Goal: Task Accomplishment & Management: Use online tool/utility

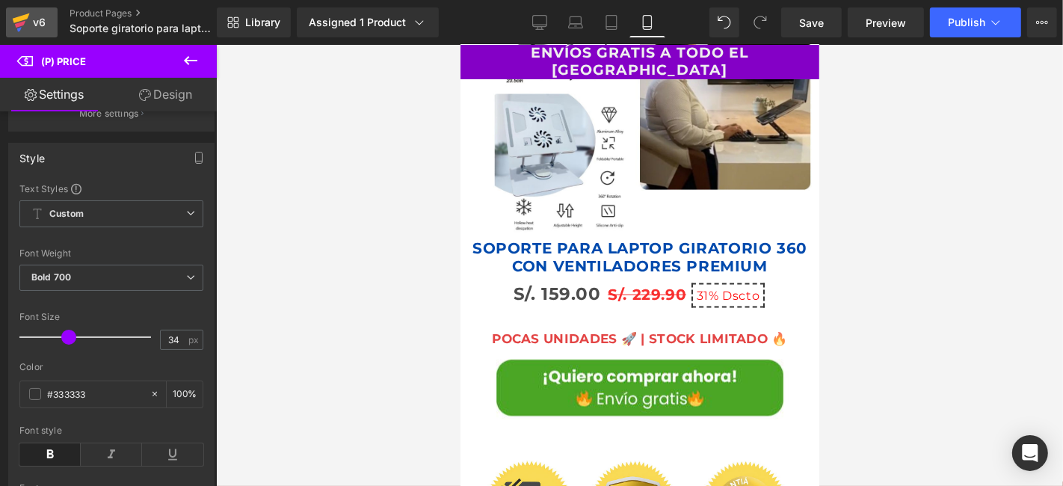
click at [31, 25] on div "v6" at bounding box center [39, 22] width 19 height 19
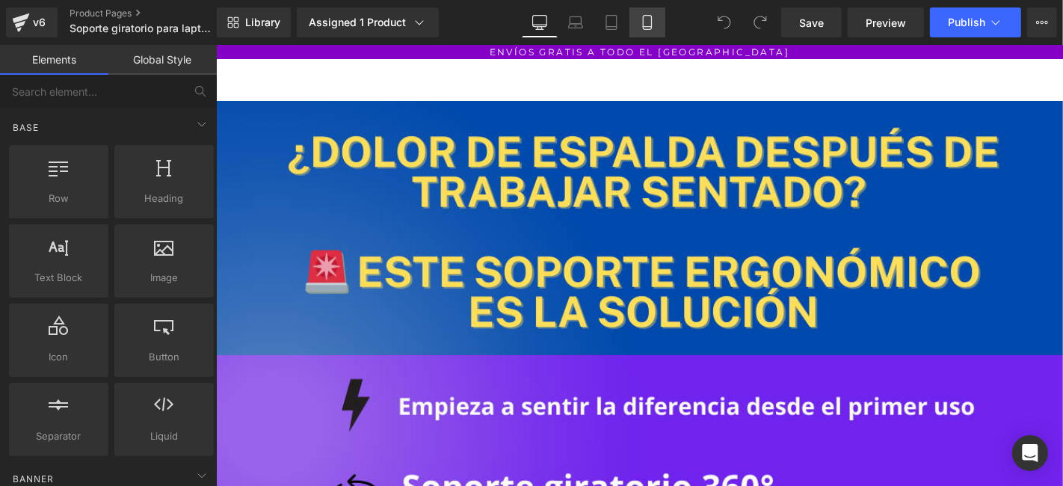
click at [651, 25] on icon at bounding box center [647, 22] width 15 height 15
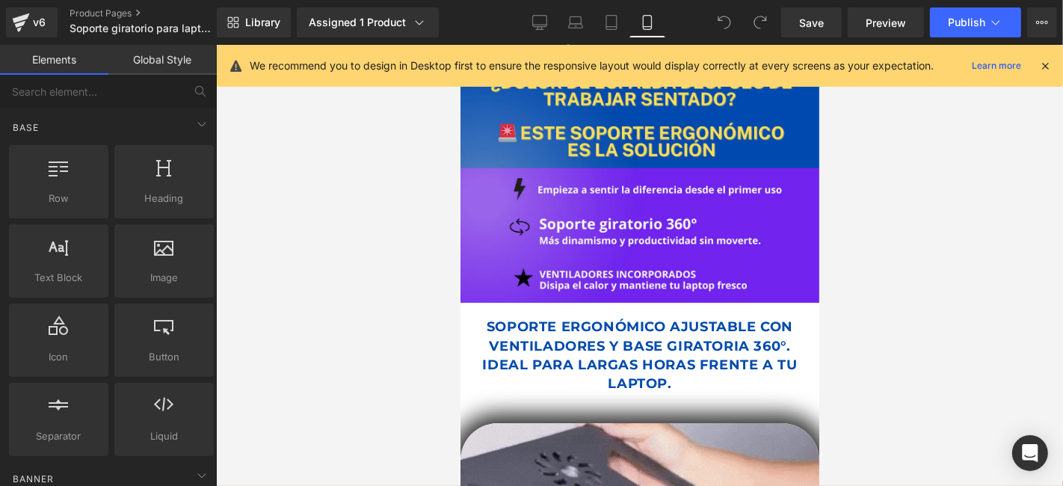
click at [1044, 63] on icon at bounding box center [1044, 65] width 13 height 13
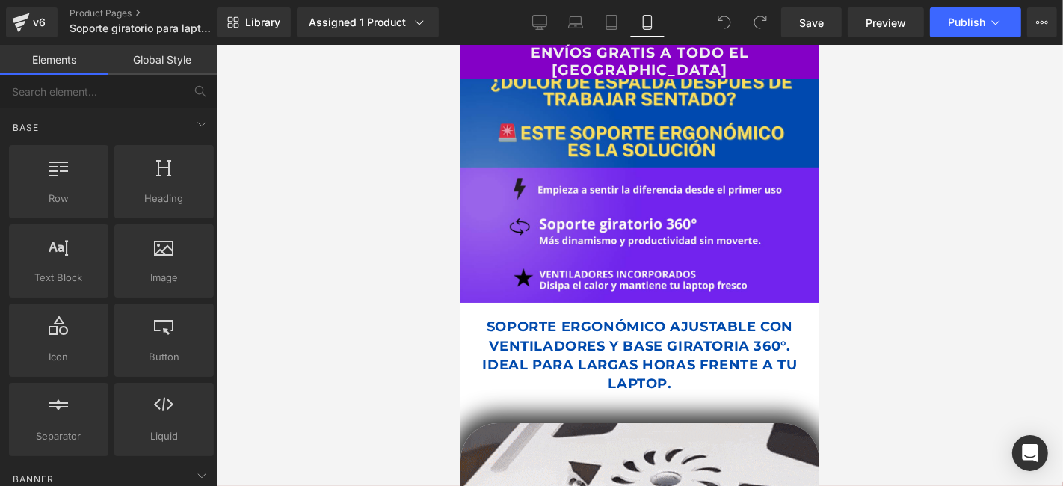
click at [499, 56] on p "ENVÍOS GRATIS A TODO EL [GEOGRAPHIC_DATA]" at bounding box center [639, 61] width 359 height 34
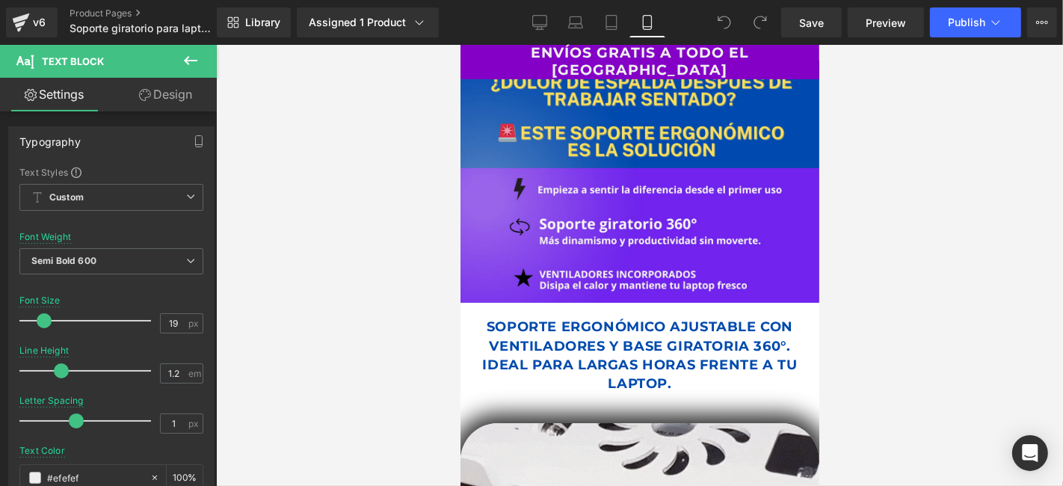
click at [187, 90] on link "Design" at bounding box center [165, 95] width 108 height 34
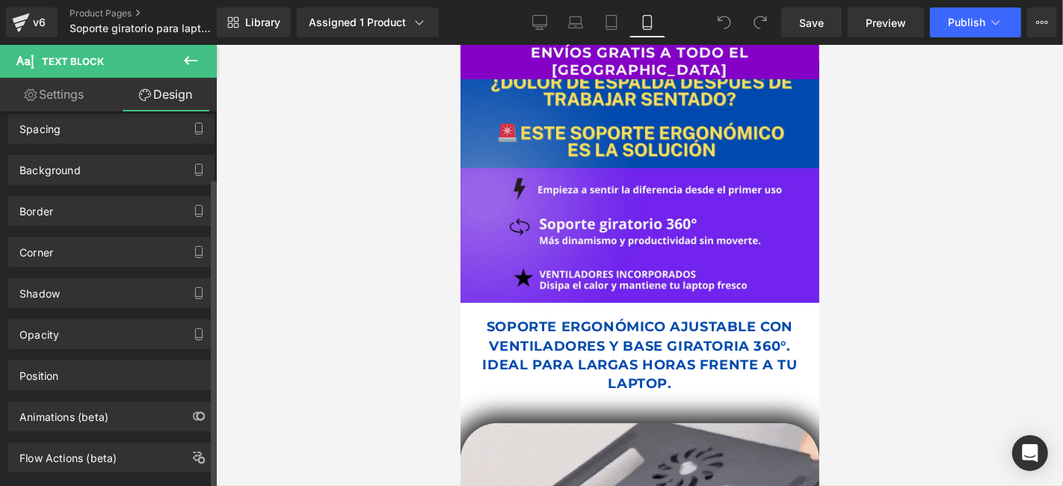
scroll to position [79, 0]
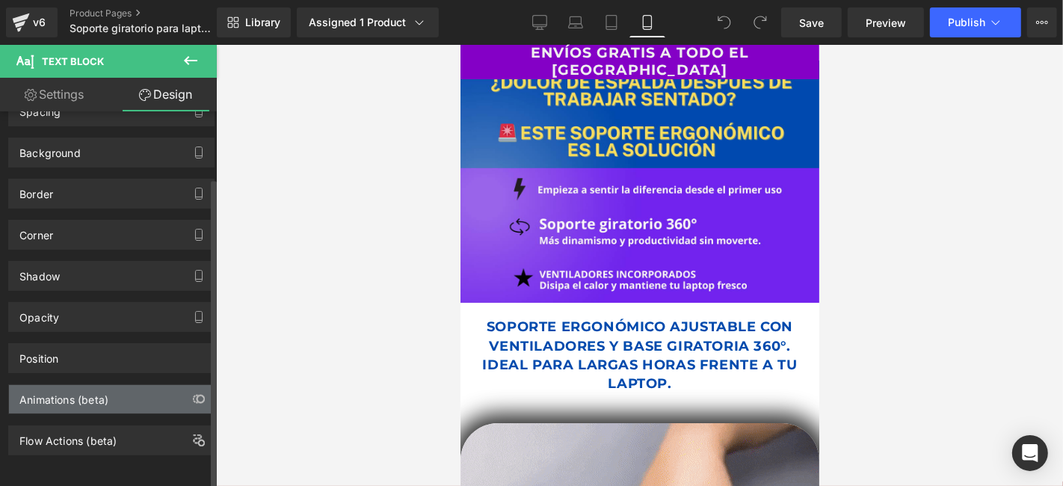
click at [129, 387] on div "Animations (beta)" at bounding box center [111, 399] width 205 height 28
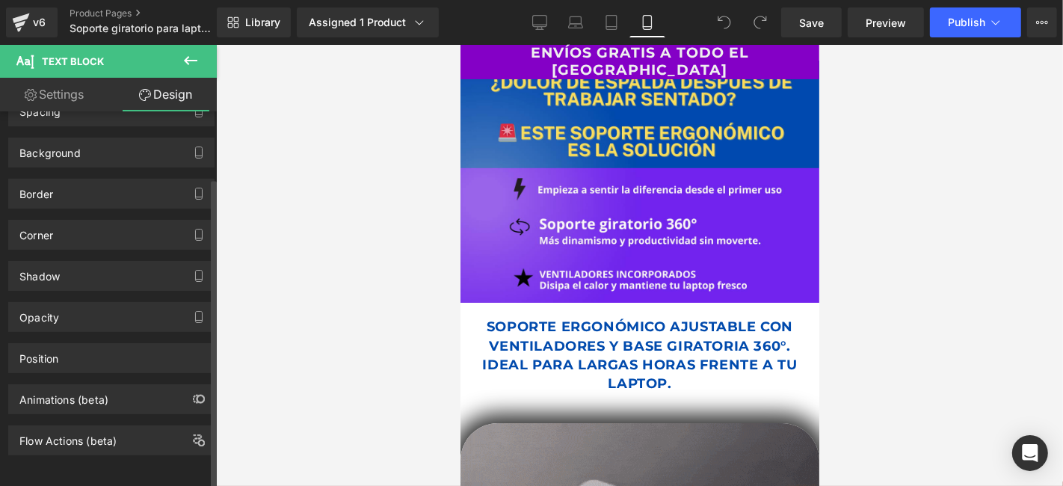
click at [147, 390] on div "Animations (beta)" at bounding box center [111, 399] width 205 height 28
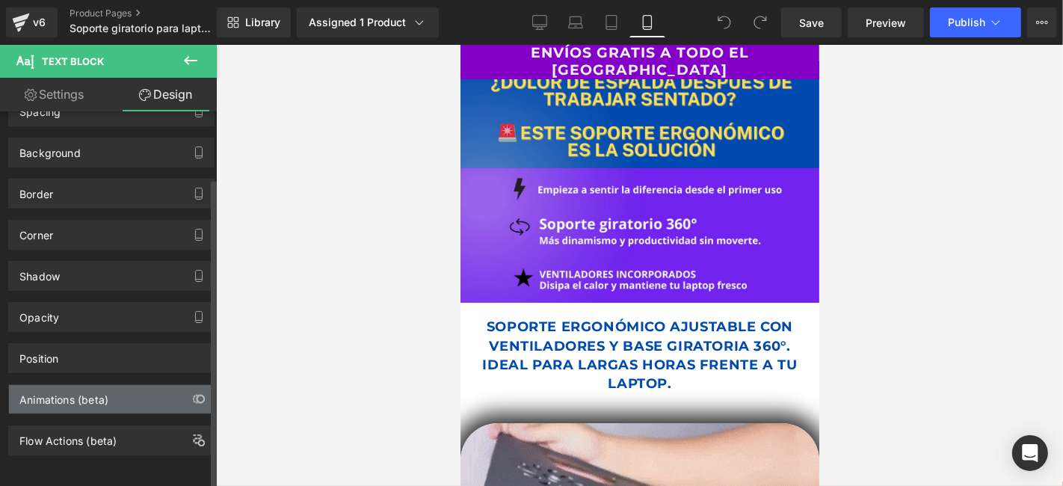
click at [94, 385] on div "Animations (beta)" at bounding box center [63, 395] width 89 height 21
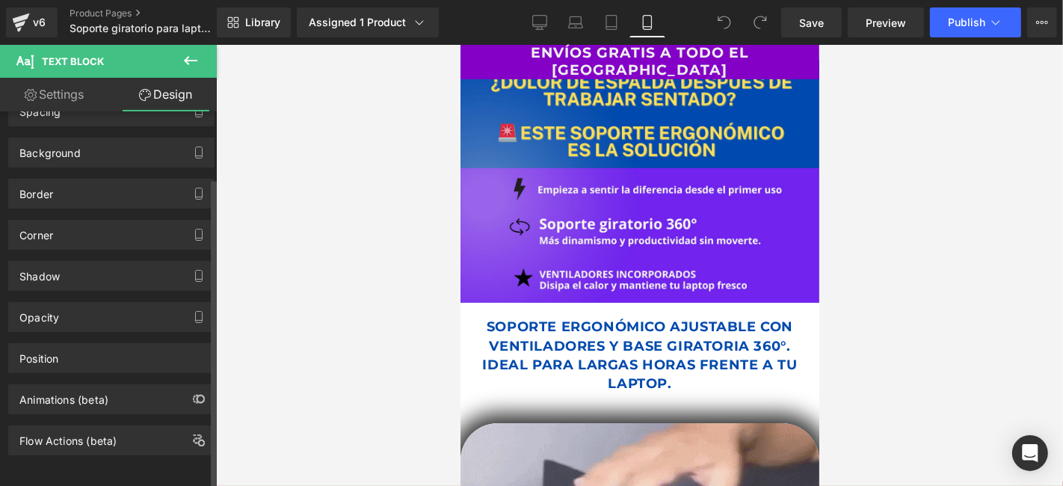
click at [115, 396] on div "Animations (beta)" at bounding box center [111, 399] width 205 height 28
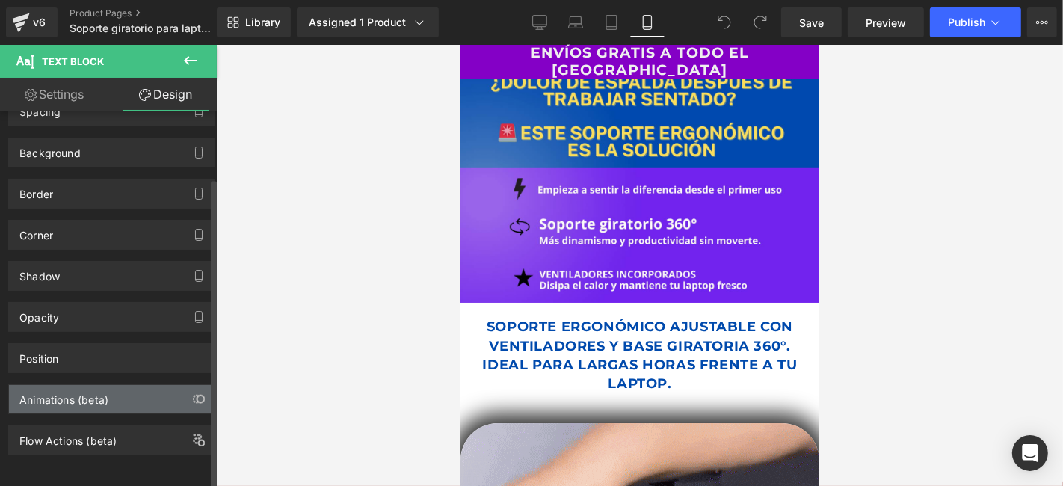
click at [115, 391] on div "Animations (beta)" at bounding box center [111, 399] width 205 height 28
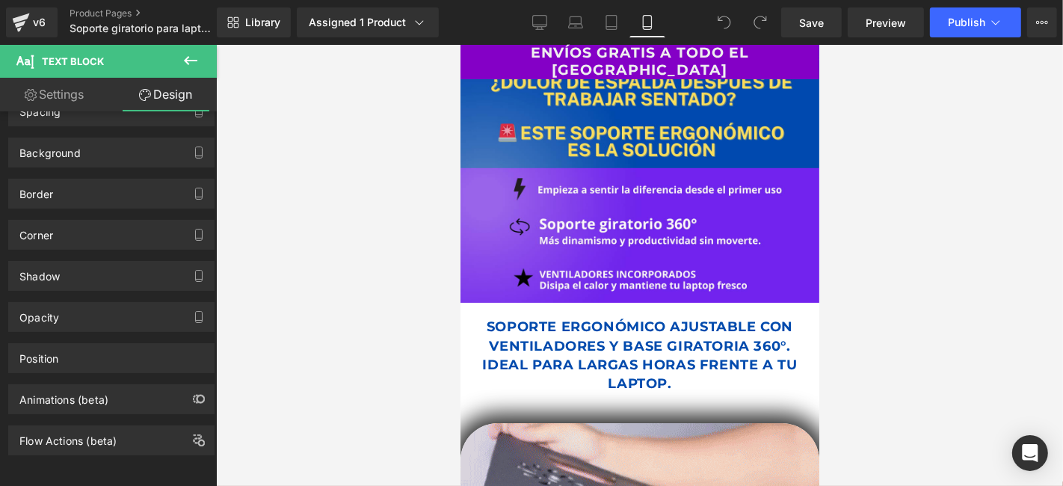
click at [481, 55] on p "ENVÍOS GRATIS A TODO EL [GEOGRAPHIC_DATA]" at bounding box center [639, 61] width 359 height 34
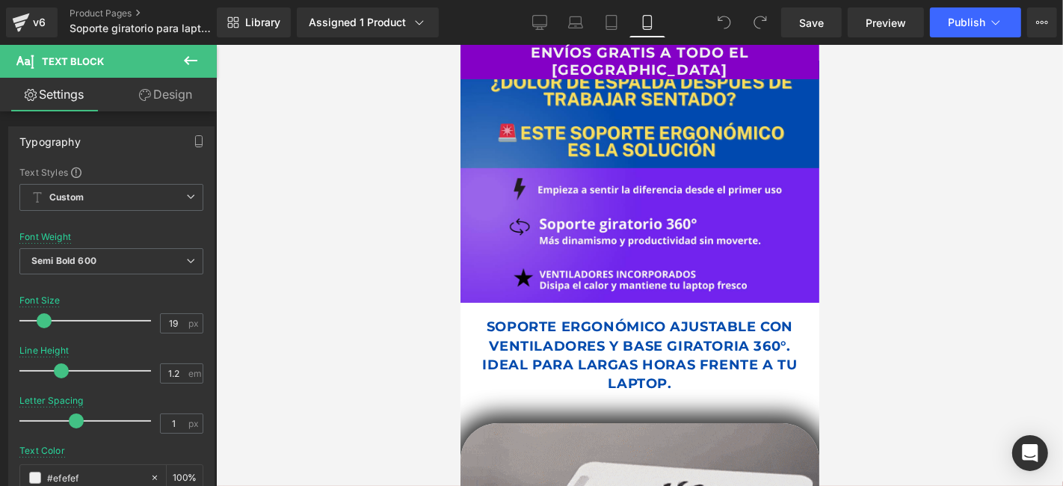
click at [169, 93] on link "Design" at bounding box center [165, 95] width 108 height 34
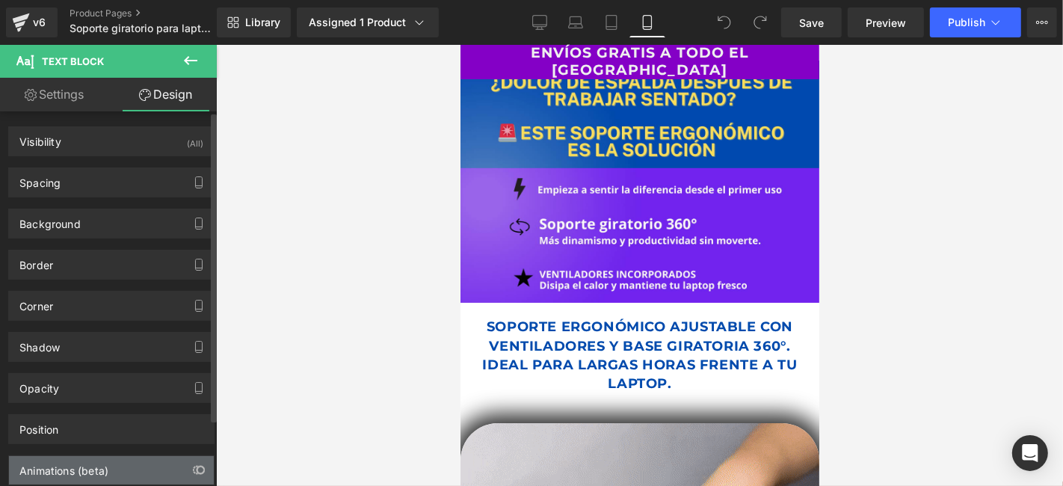
click at [86, 471] on div "Animations (beta)" at bounding box center [63, 466] width 89 height 21
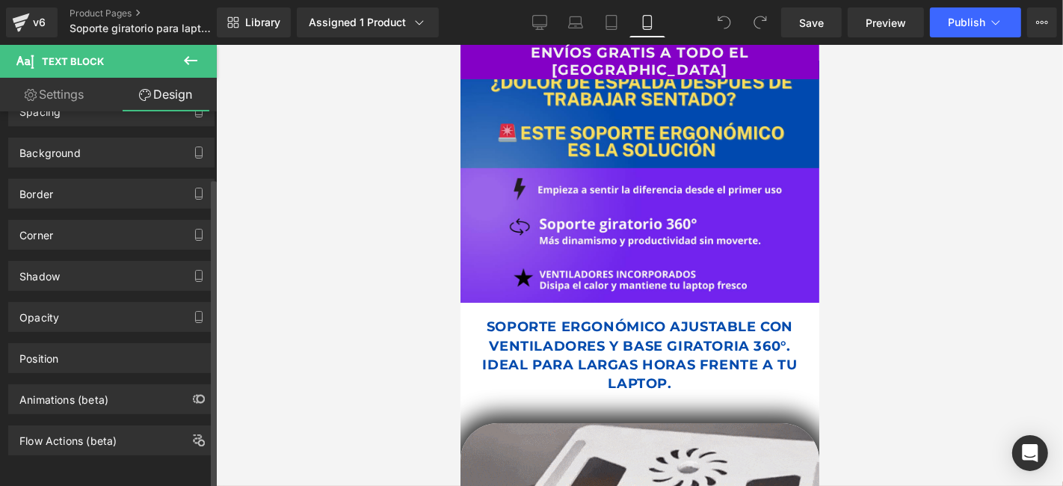
click at [177, 385] on div "Animations (beta)" at bounding box center [111, 399] width 205 height 28
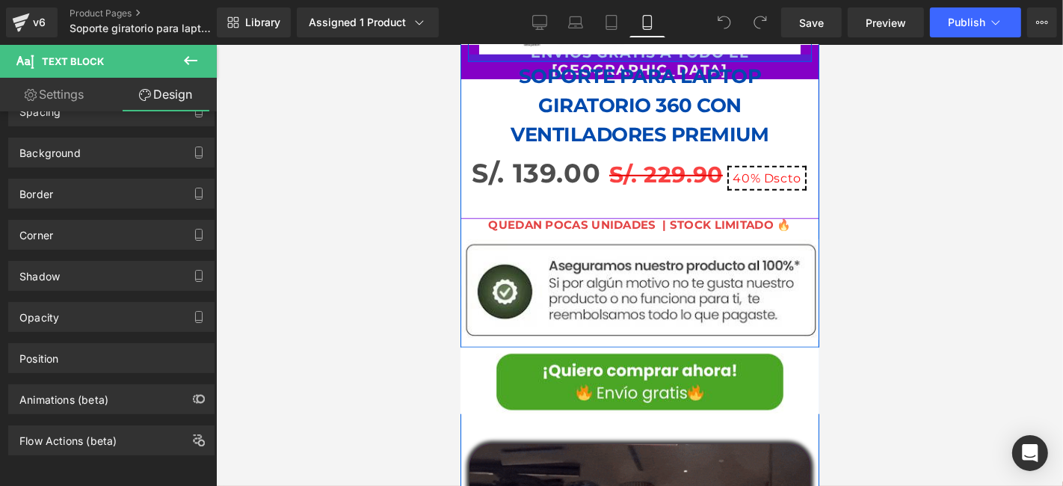
scroll to position [1163, 0]
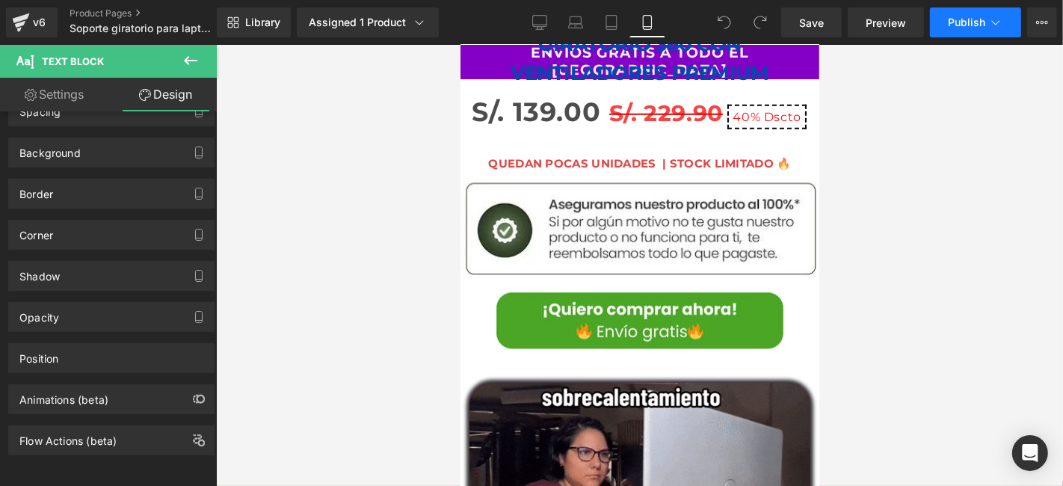
click at [973, 26] on span "Publish" at bounding box center [966, 22] width 37 height 12
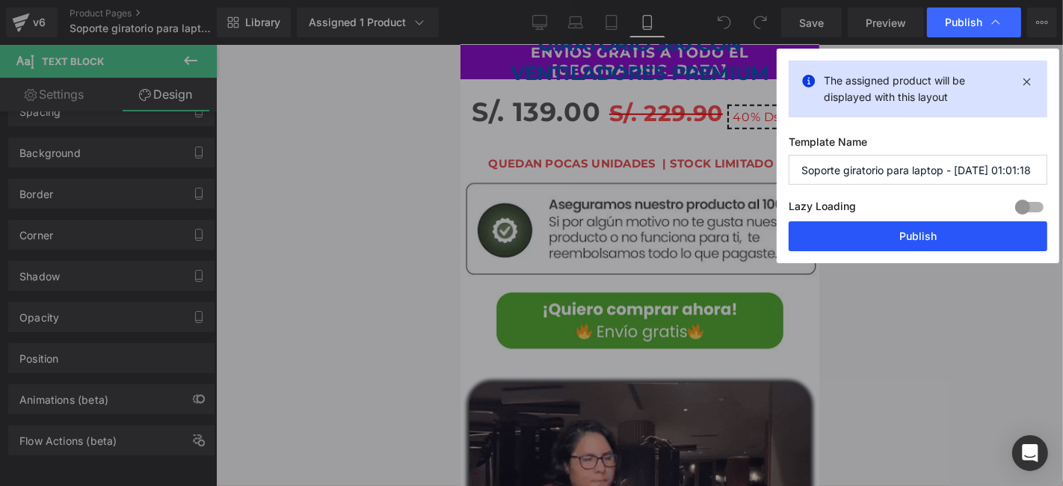
click at [905, 240] on button "Publish" at bounding box center [918, 236] width 259 height 30
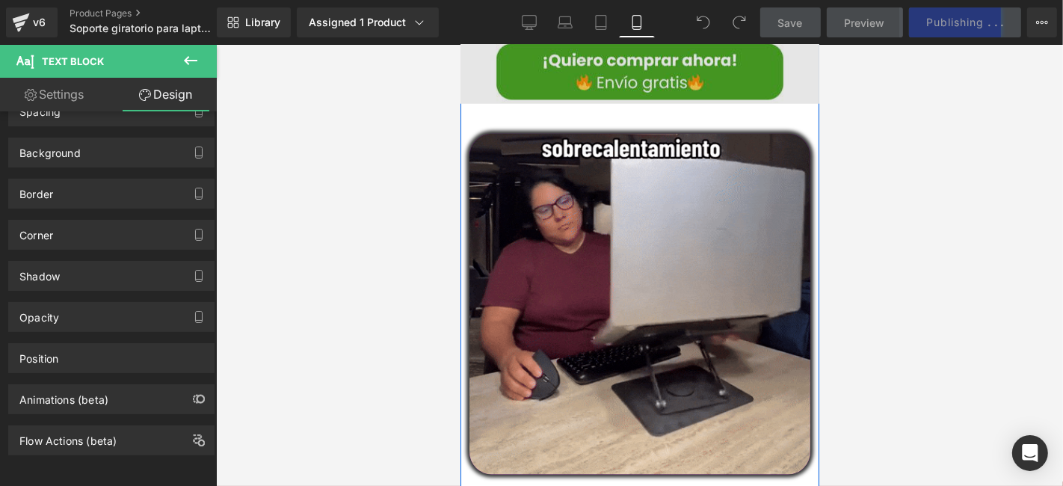
scroll to position [1661, 0]
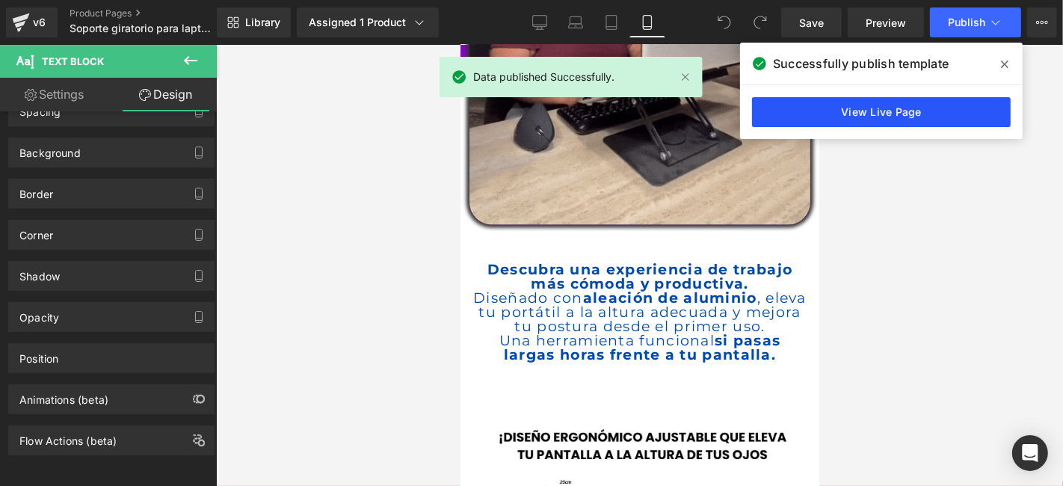
click at [918, 98] on link "View Live Page" at bounding box center [881, 112] width 259 height 30
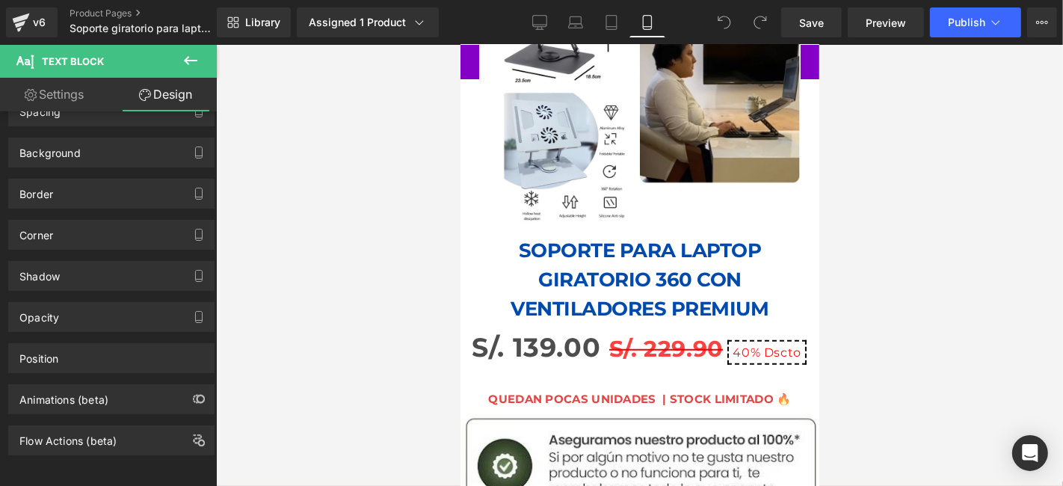
scroll to position [997, 0]
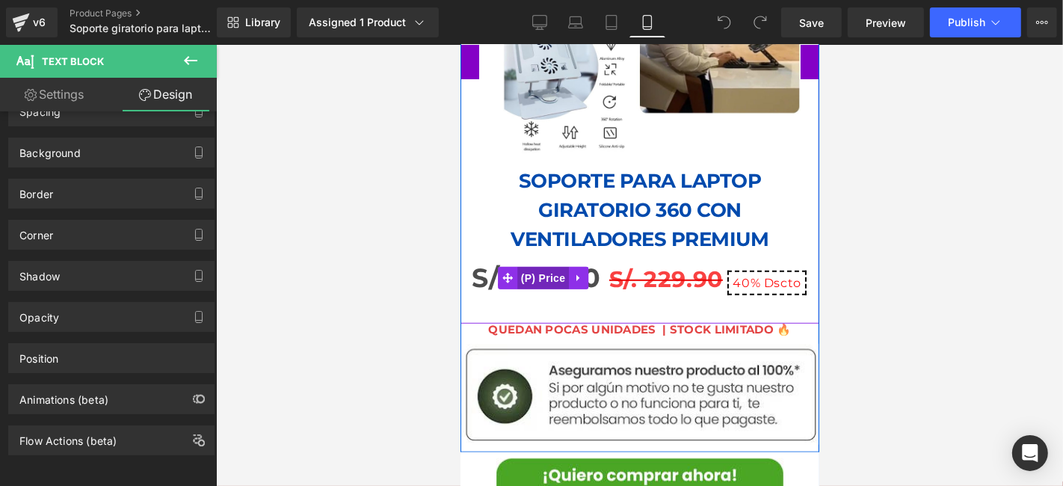
click at [546, 266] on span "(P) Price" at bounding box center [543, 277] width 52 height 22
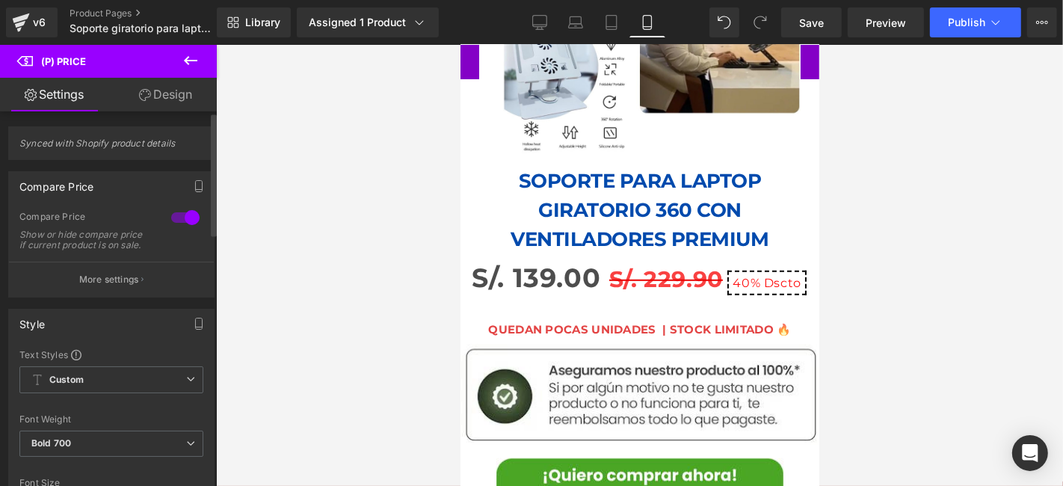
scroll to position [249, 0]
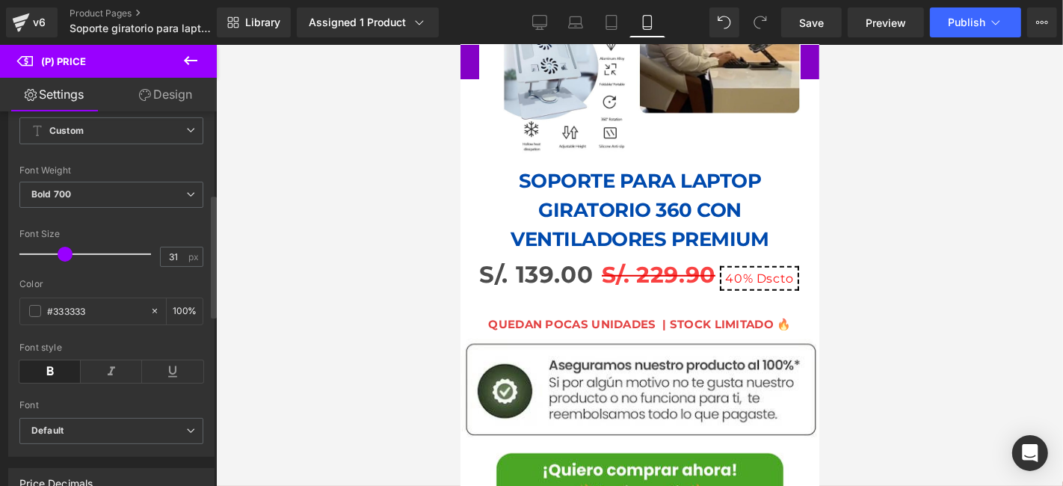
type input "29"
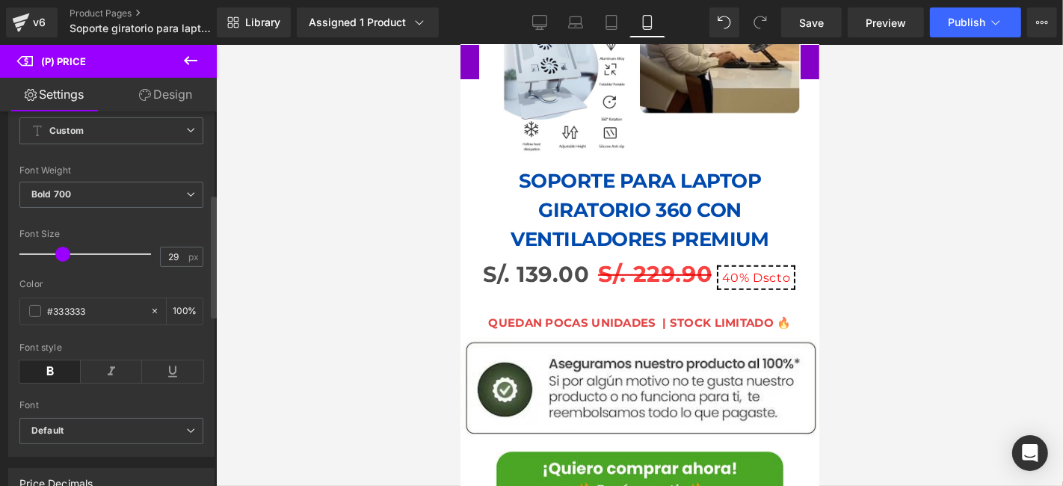
click at [64, 259] on span at bounding box center [62, 254] width 15 height 15
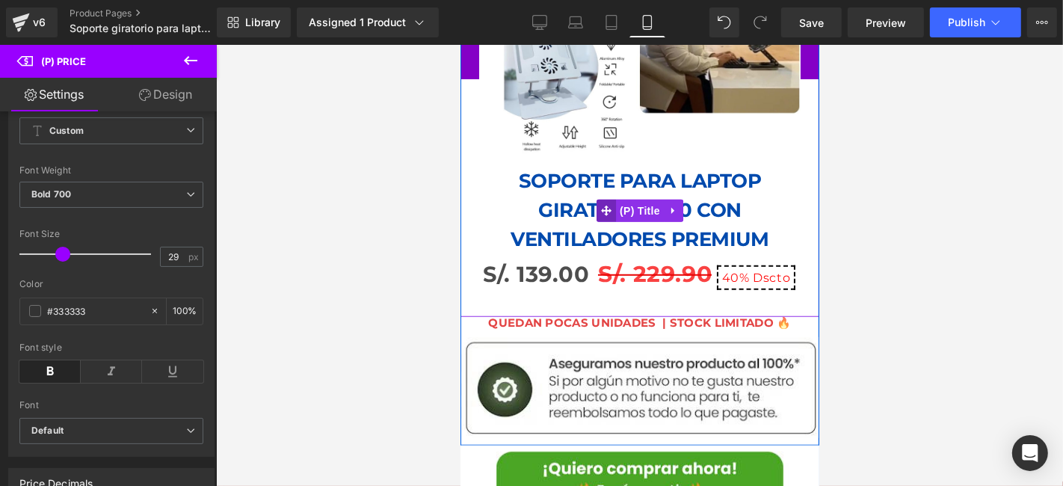
drag, startPoint x: 627, startPoint y: 179, endPoint x: 596, endPoint y: 181, distance: 31.5
click at [628, 199] on span "(P) Title" at bounding box center [639, 210] width 48 height 22
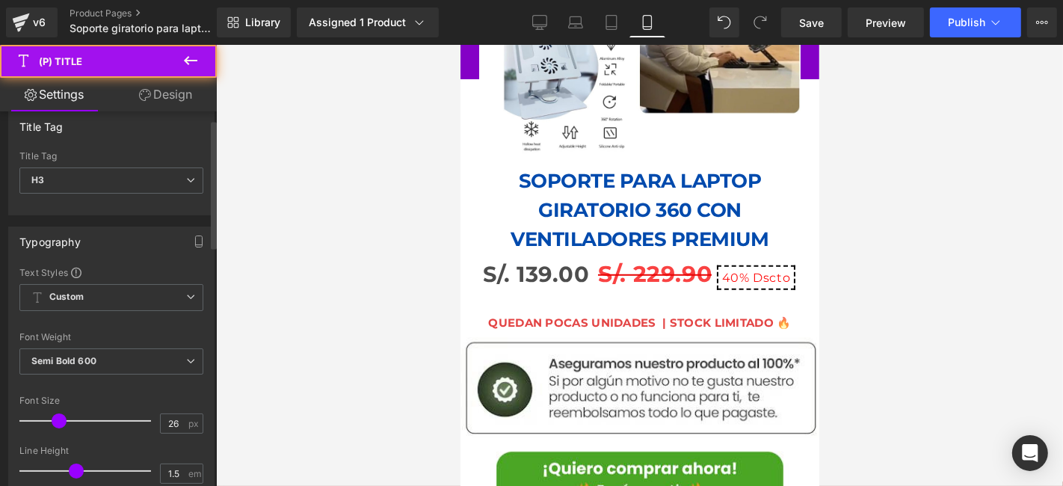
scroll to position [83, 0]
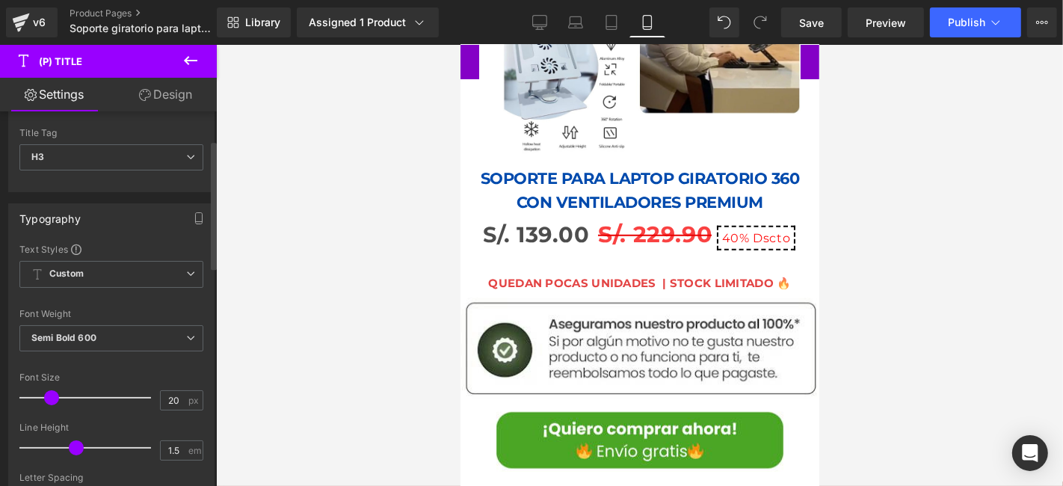
type input "19"
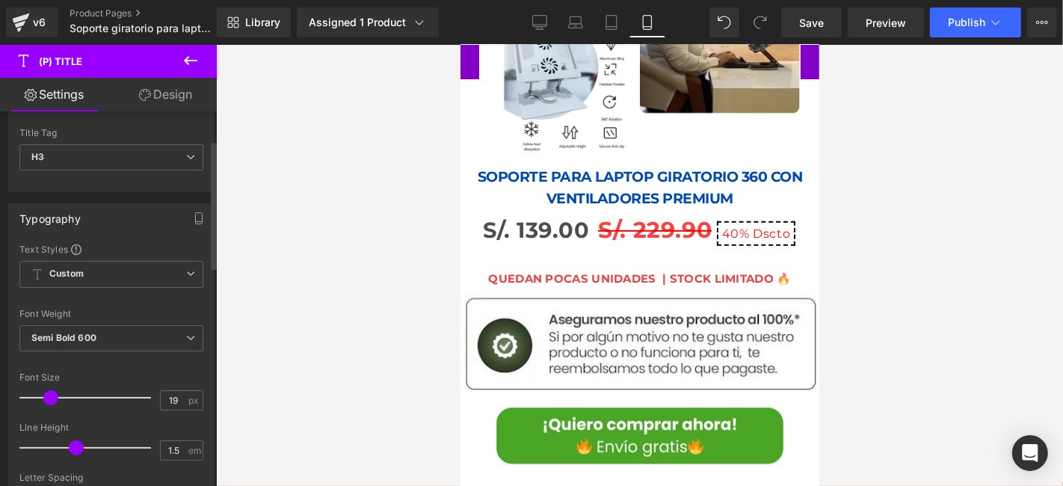
drag, startPoint x: 60, startPoint y: 396, endPoint x: 52, endPoint y: 396, distance: 8.2
click at [52, 396] on span at bounding box center [50, 397] width 15 height 15
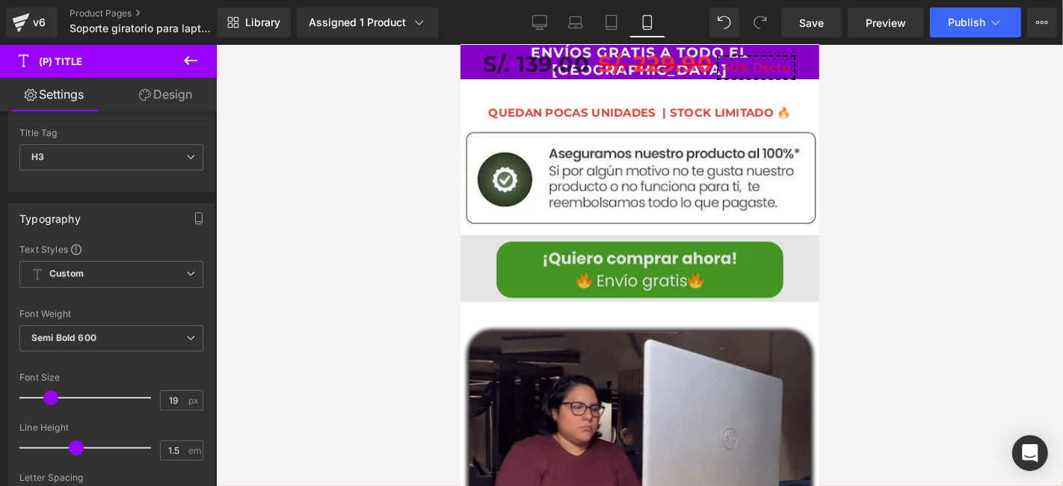
scroll to position [914, 0]
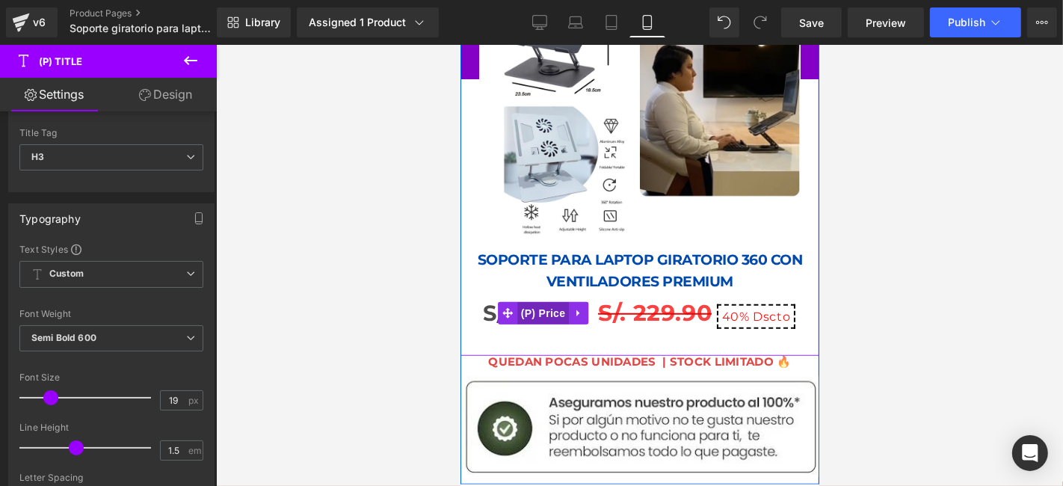
click at [544, 304] on span "(P) Price" at bounding box center [543, 312] width 52 height 22
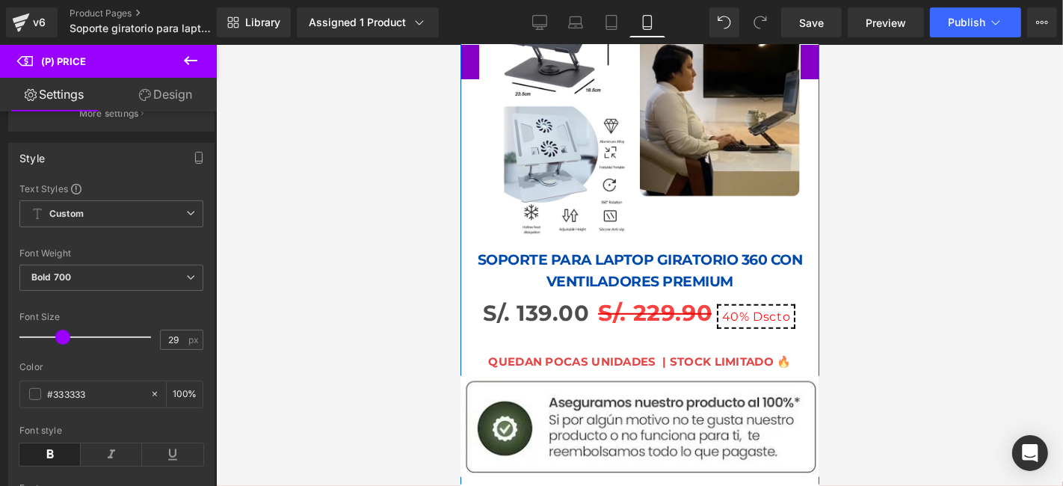
click at [634, 249] on link "SOPORTE PARA LAPTOP GIRATORIO 360 CON VENTILADORES PREMIUM" at bounding box center [639, 270] width 344 height 43
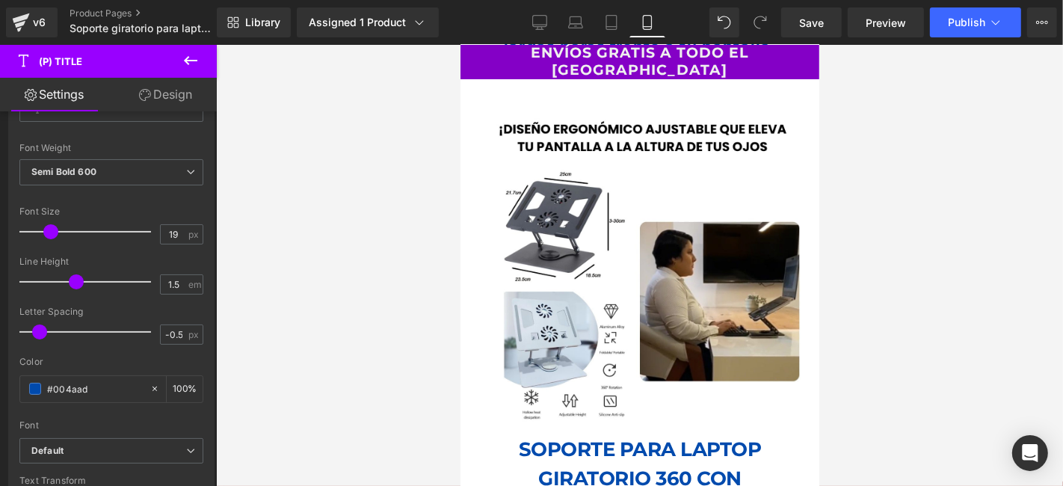
scroll to position [2159, 0]
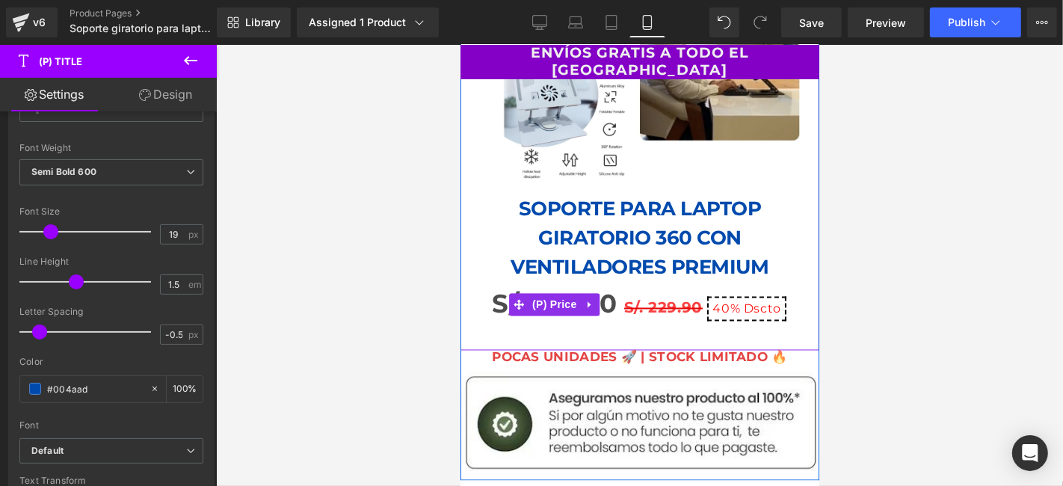
click at [616, 282] on div "S/. 139.00 S/. 229.90 40% Dscto" at bounding box center [639, 304] width 344 height 46
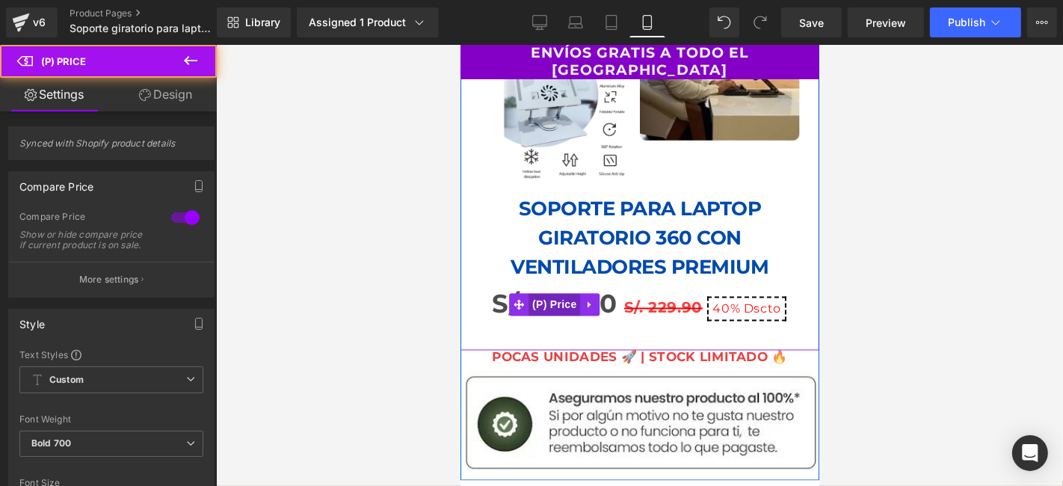
click at [564, 293] on span "(P) Price" at bounding box center [554, 304] width 52 height 22
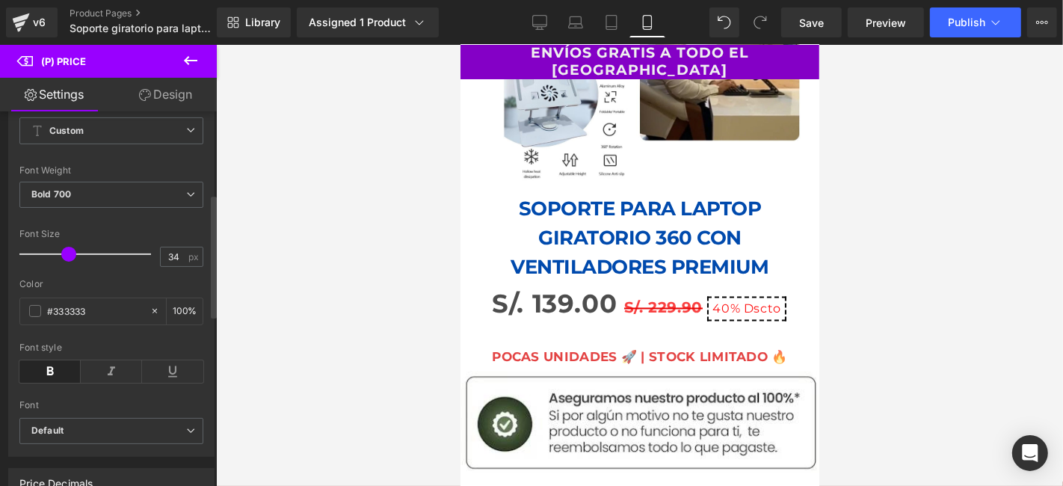
scroll to position [166, 0]
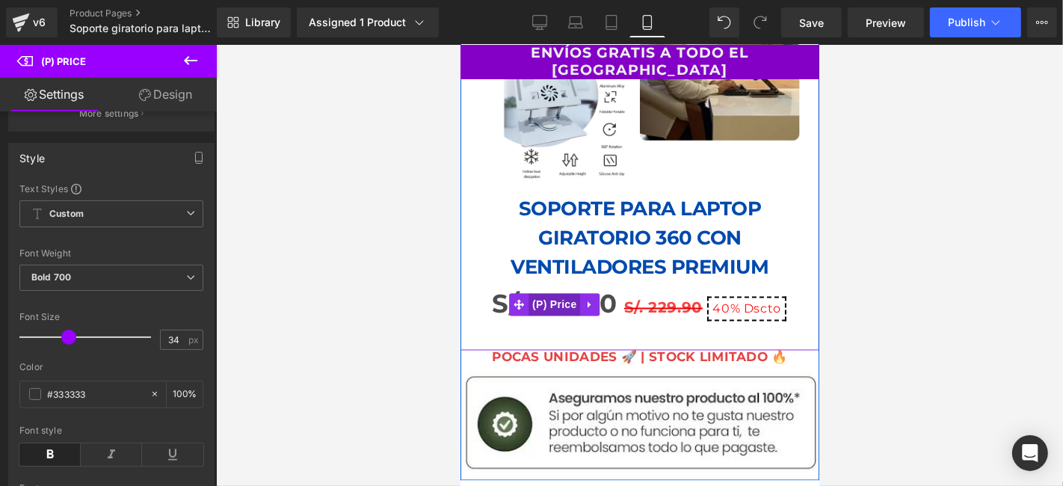
click at [561, 293] on span "(P) Price" at bounding box center [554, 304] width 52 height 22
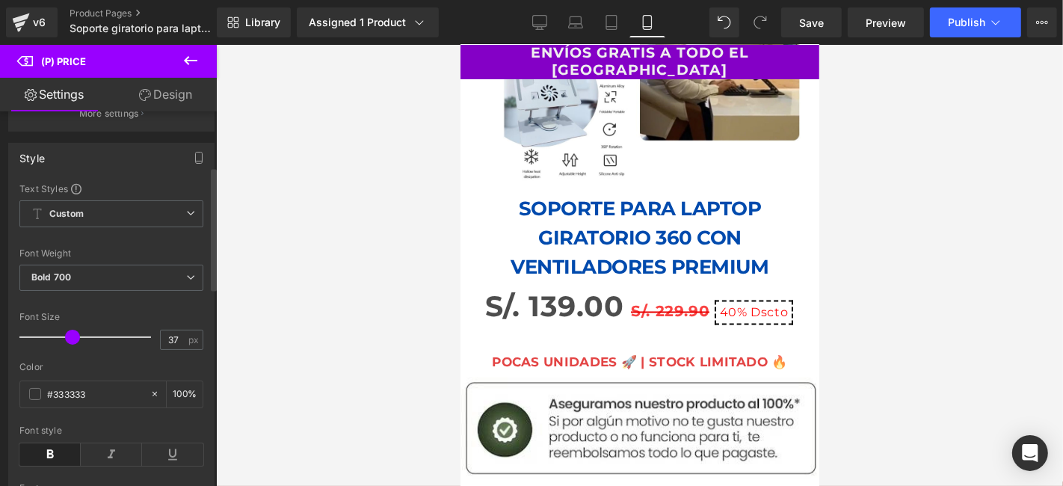
type input "36"
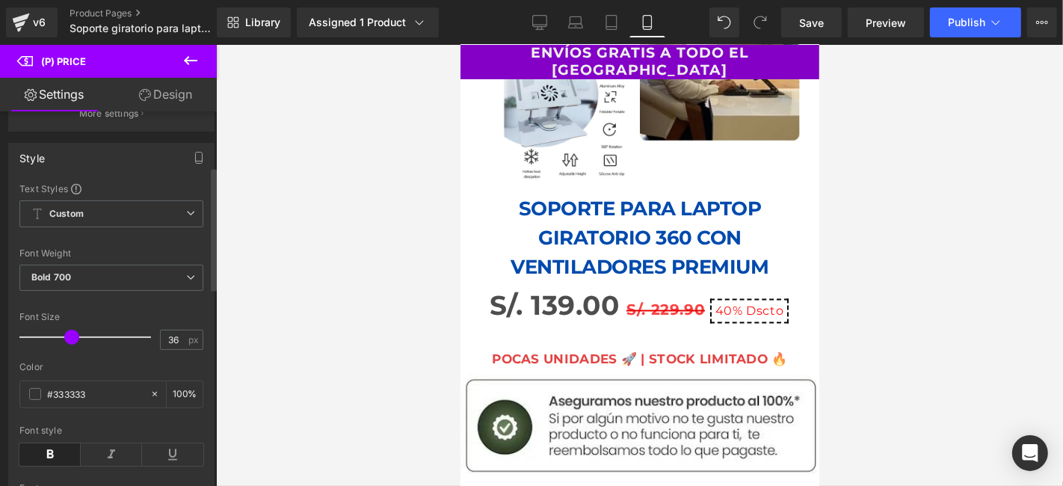
click at [67, 345] on span at bounding box center [71, 337] width 15 height 15
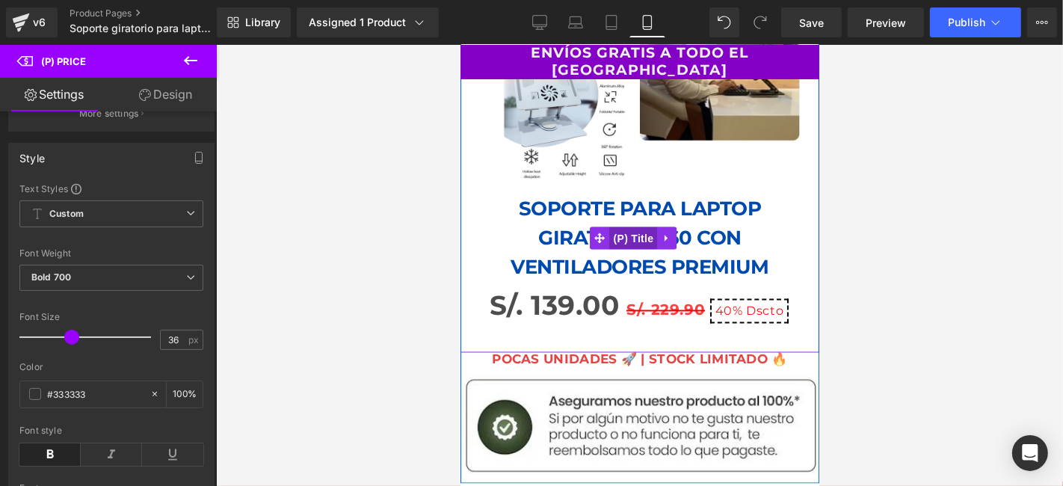
click at [643, 227] on span "(P) Title" at bounding box center [633, 238] width 48 height 22
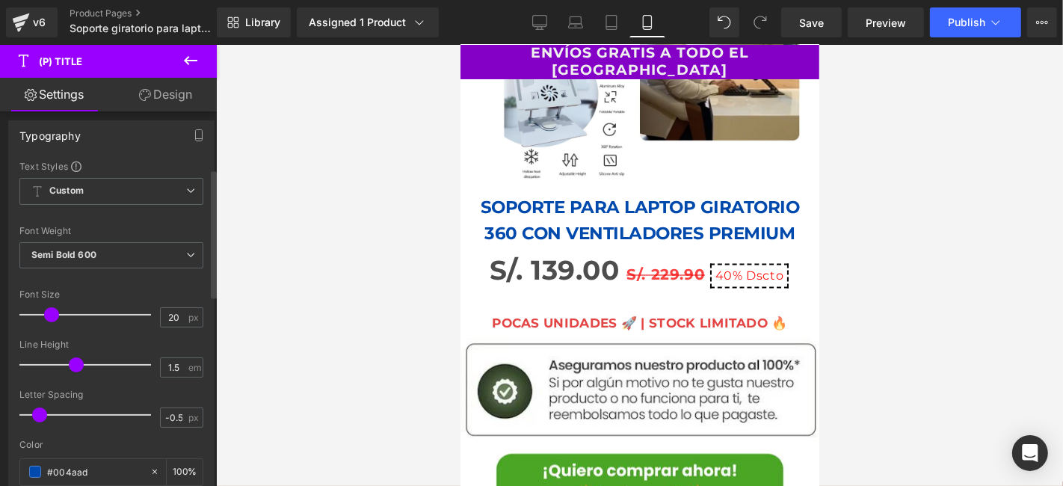
type input "19"
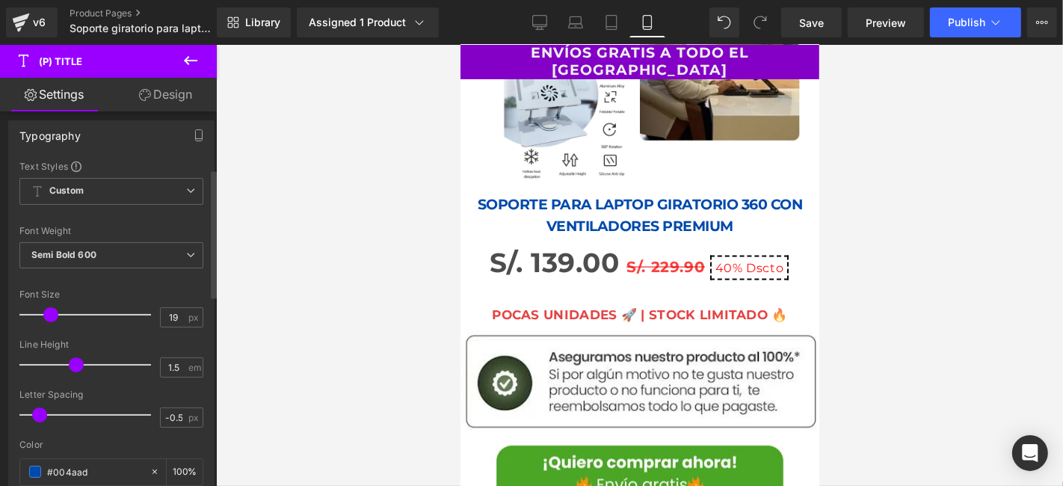
drag, startPoint x: 55, startPoint y: 310, endPoint x: 47, endPoint y: 311, distance: 8.3
click at [47, 311] on span at bounding box center [50, 314] width 15 height 15
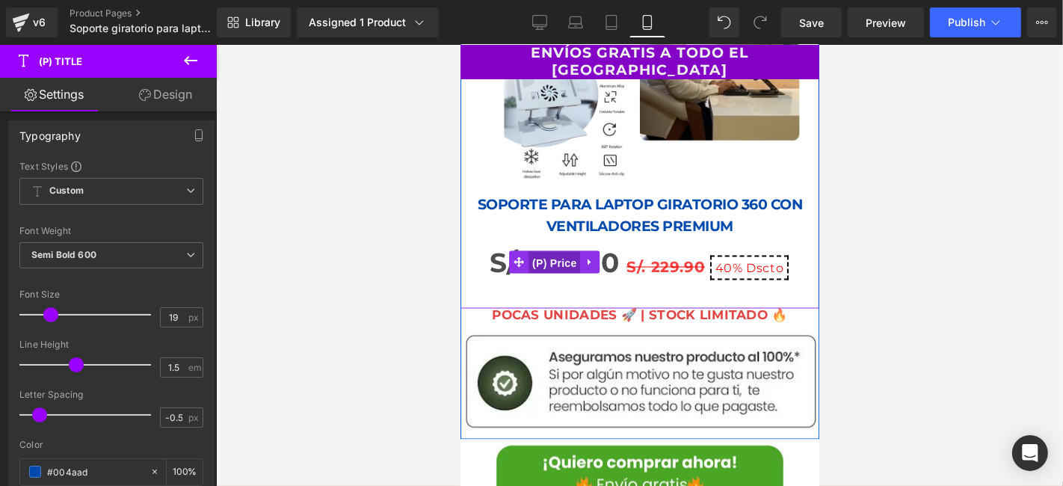
click at [566, 251] on span "(P) Price" at bounding box center [554, 262] width 52 height 22
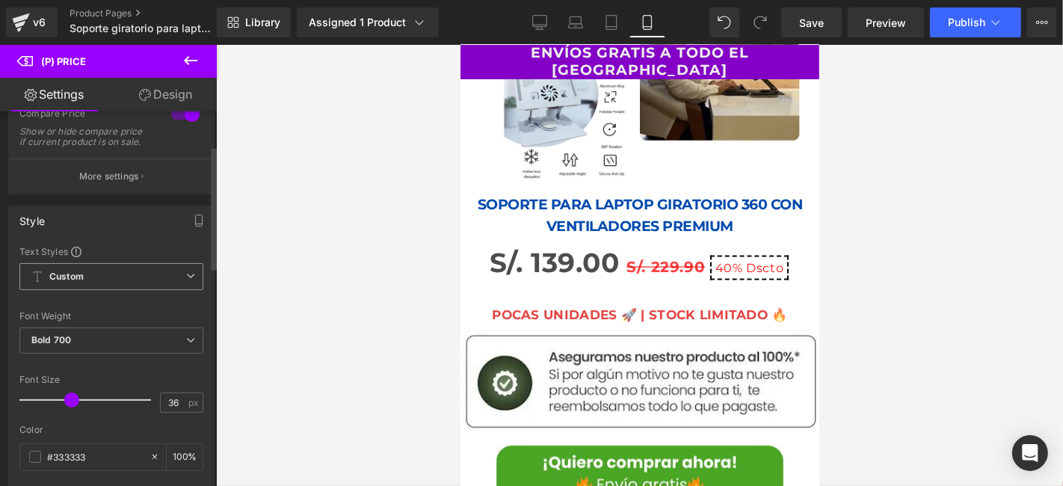
scroll to position [249, 0]
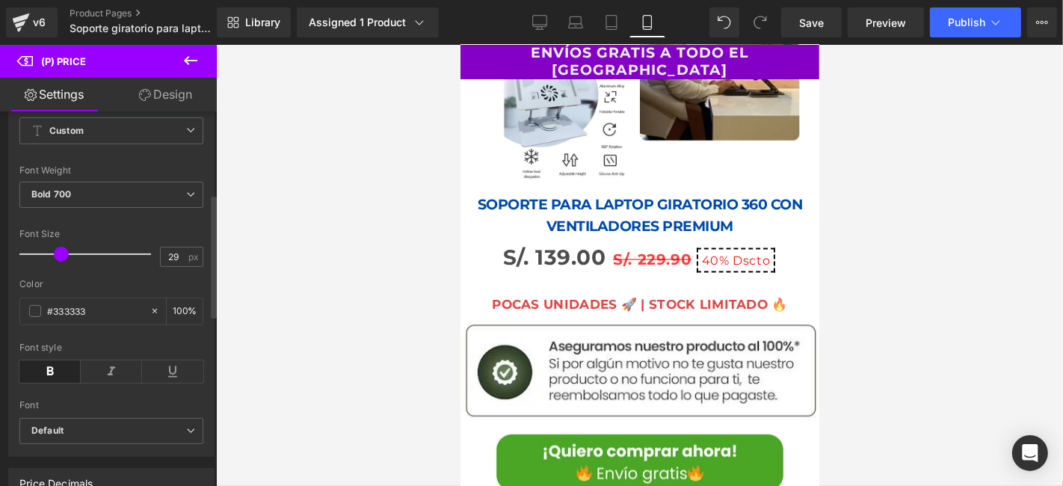
type input "30"
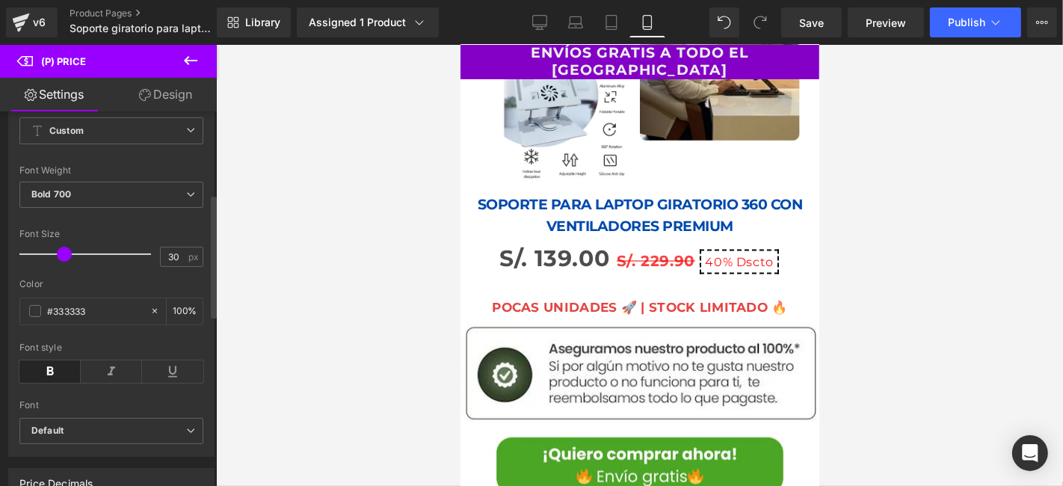
drag, startPoint x: 67, startPoint y: 265, endPoint x: 59, endPoint y: 261, distance: 8.7
click at [59, 261] on span at bounding box center [64, 254] width 15 height 15
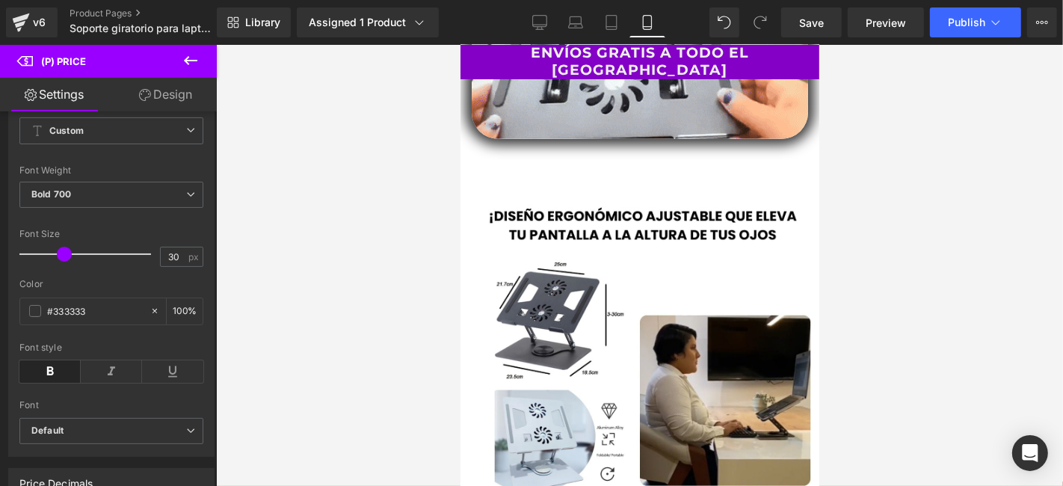
scroll to position [6230, 0]
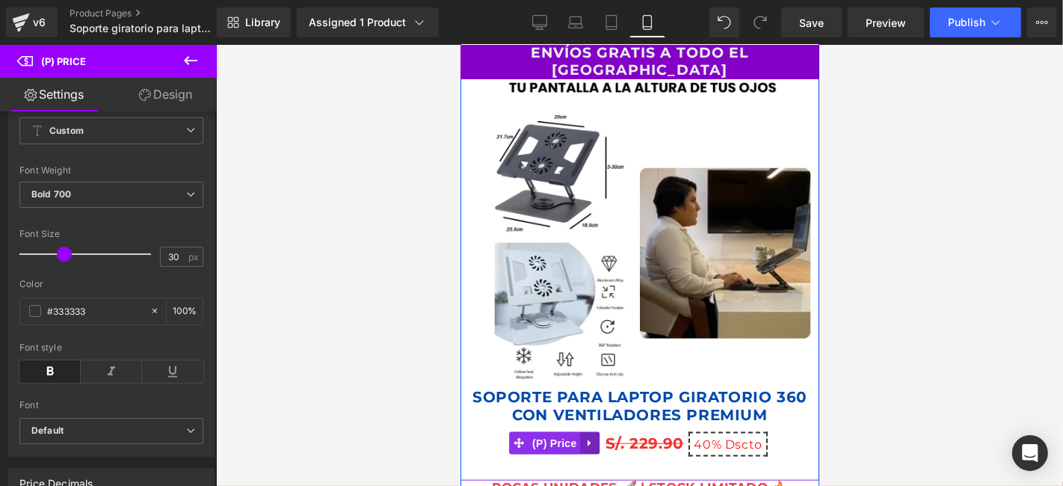
click at [580, 431] on link at bounding box center [589, 442] width 19 height 22
click at [535, 431] on span "(P) Price" at bounding box center [525, 442] width 52 height 22
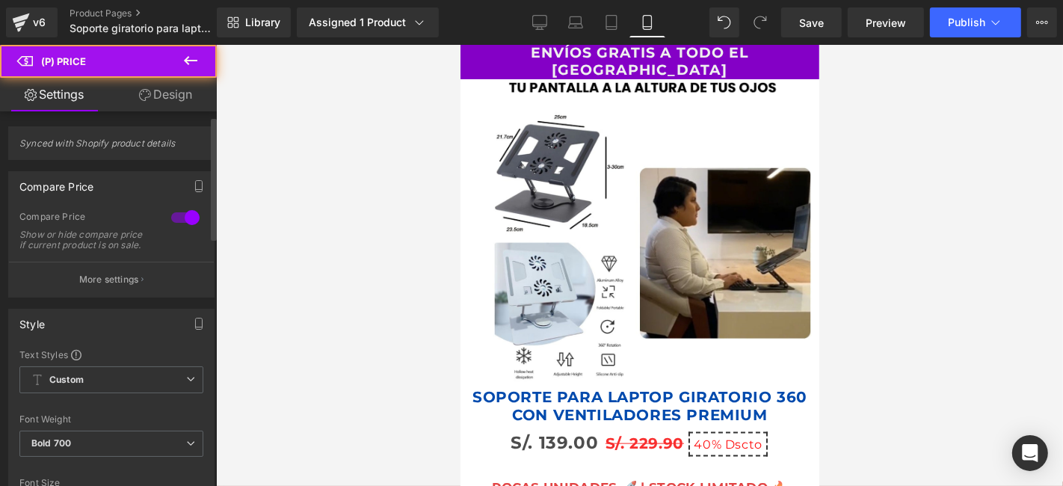
scroll to position [332, 0]
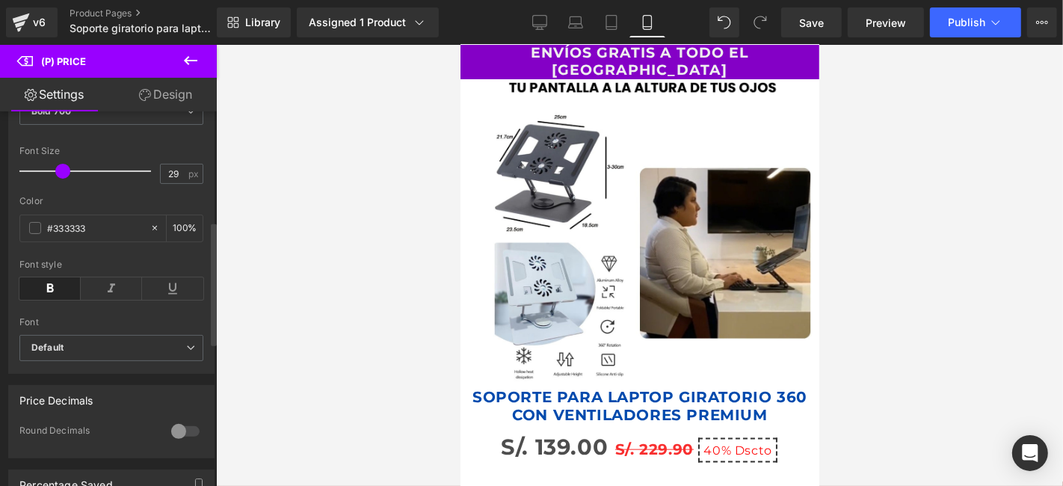
type input "30"
click at [62, 180] on div at bounding box center [89, 171] width 124 height 30
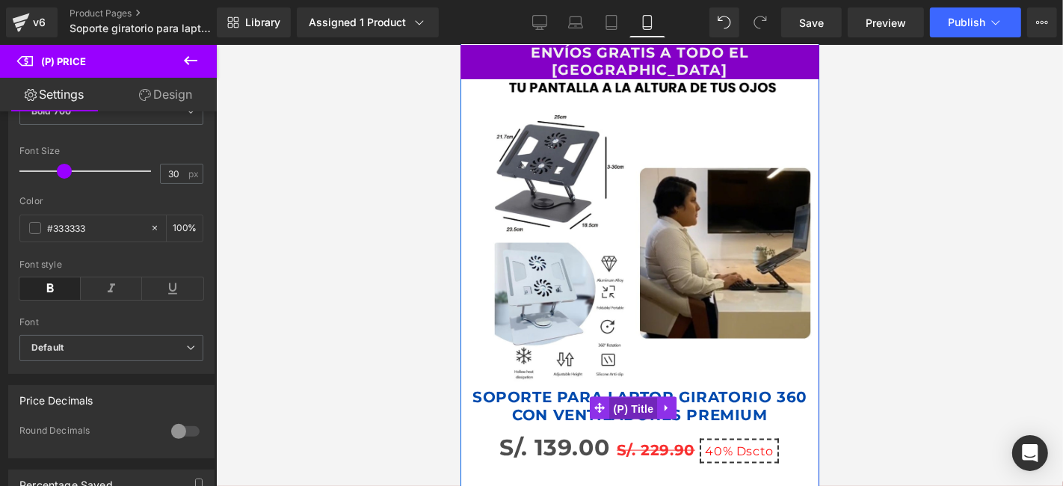
click at [632, 397] on span "(P) Title" at bounding box center [633, 408] width 48 height 22
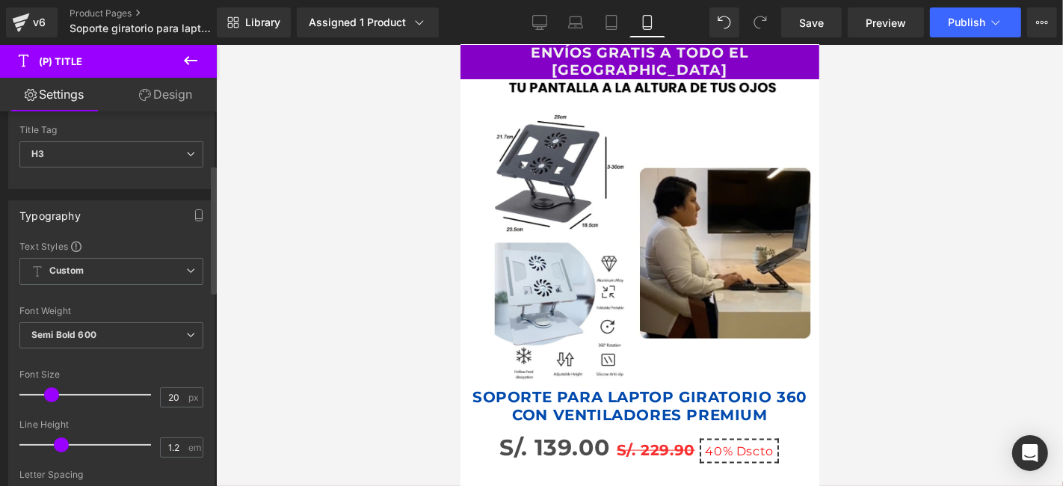
scroll to position [249, 0]
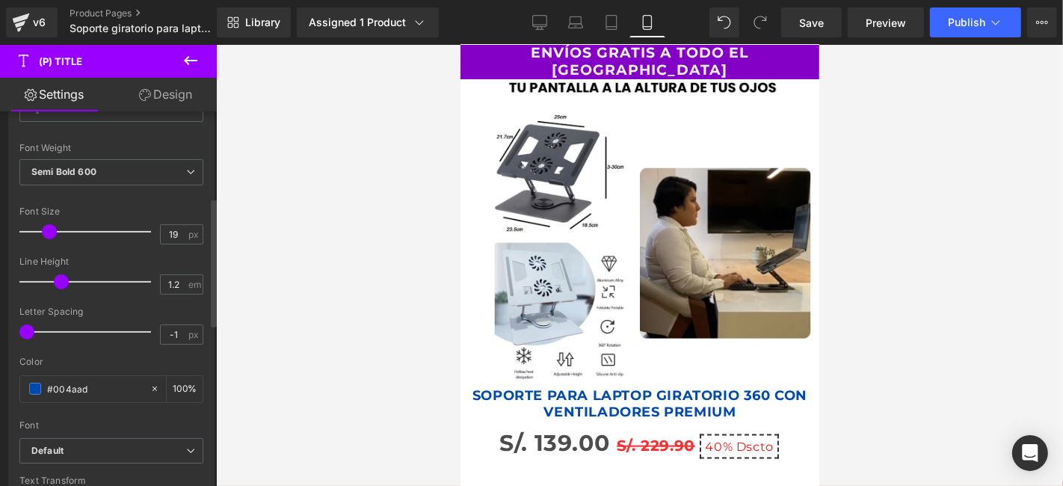
type input "20"
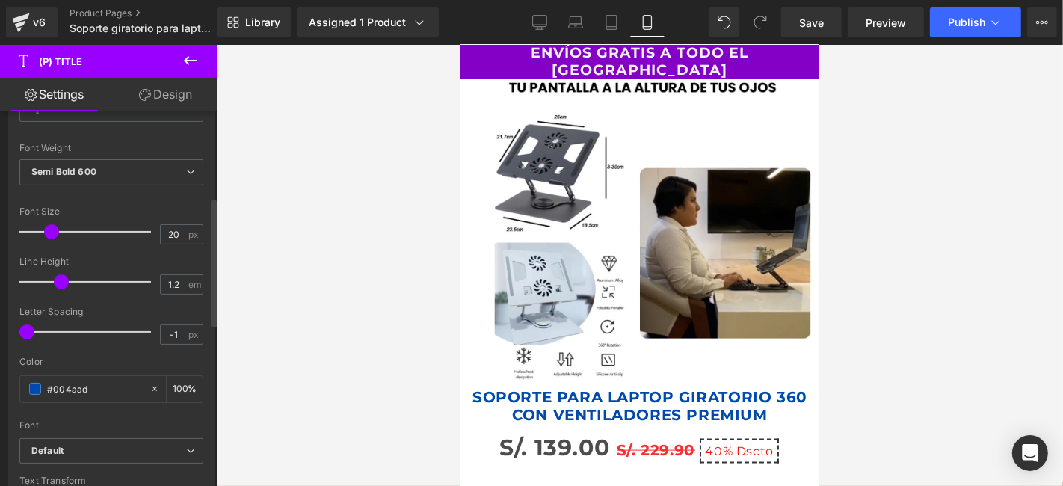
click at [49, 227] on span at bounding box center [51, 231] width 15 height 15
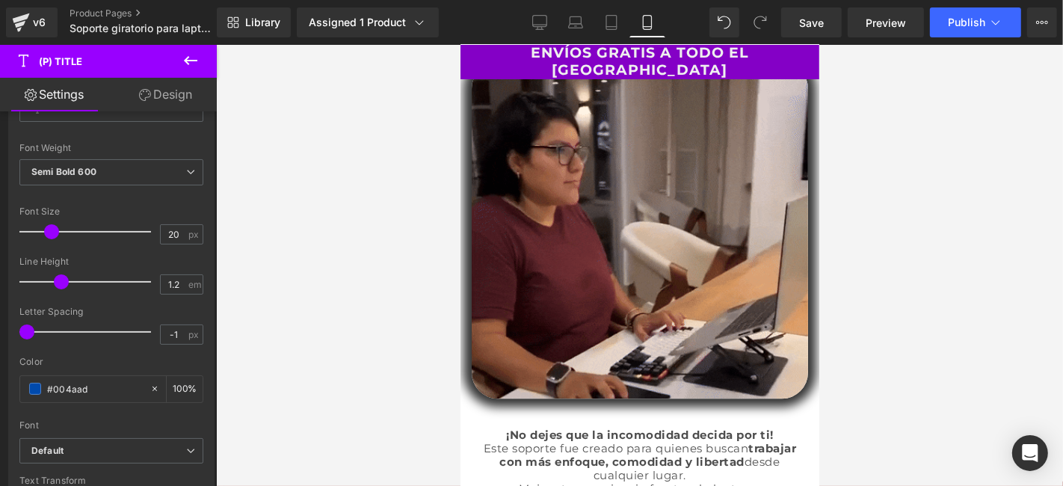
scroll to position [7717, 0]
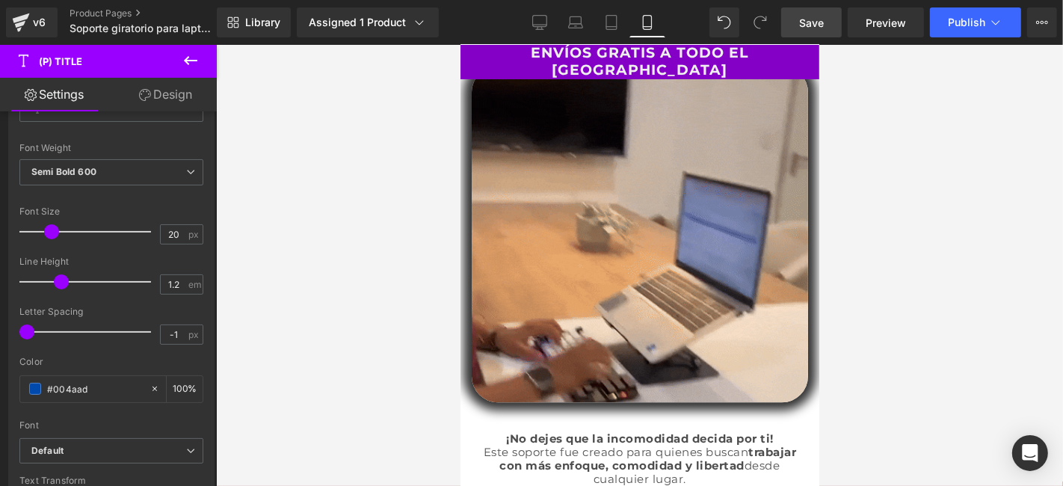
click at [801, 16] on span "Save" at bounding box center [811, 23] width 25 height 16
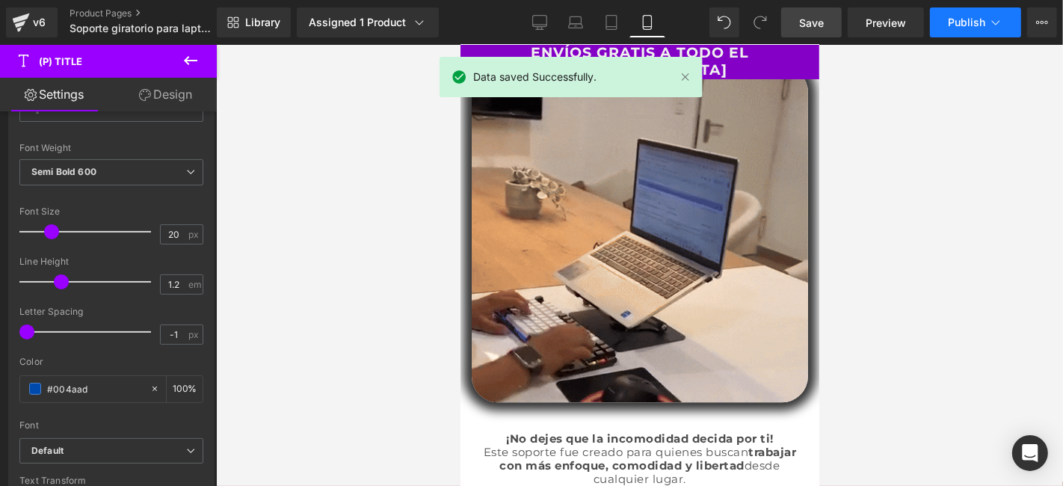
click at [985, 22] on span "Publish" at bounding box center [966, 22] width 37 height 12
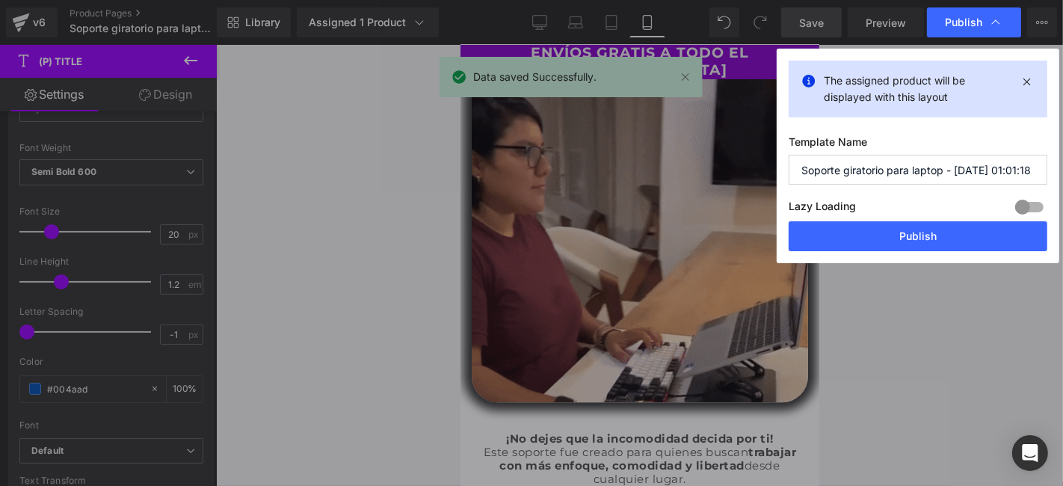
click at [924, 234] on button "Publish" at bounding box center [918, 236] width 259 height 30
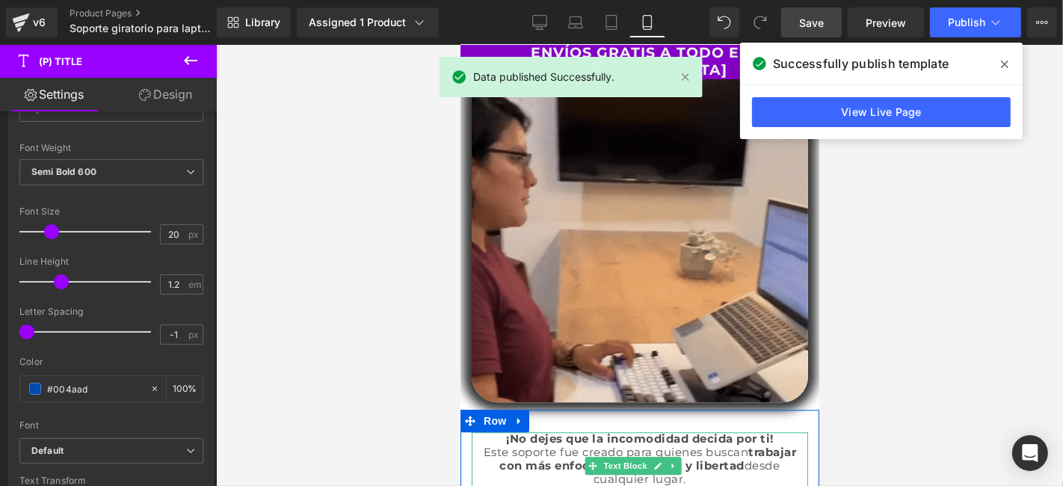
scroll to position [7385, 0]
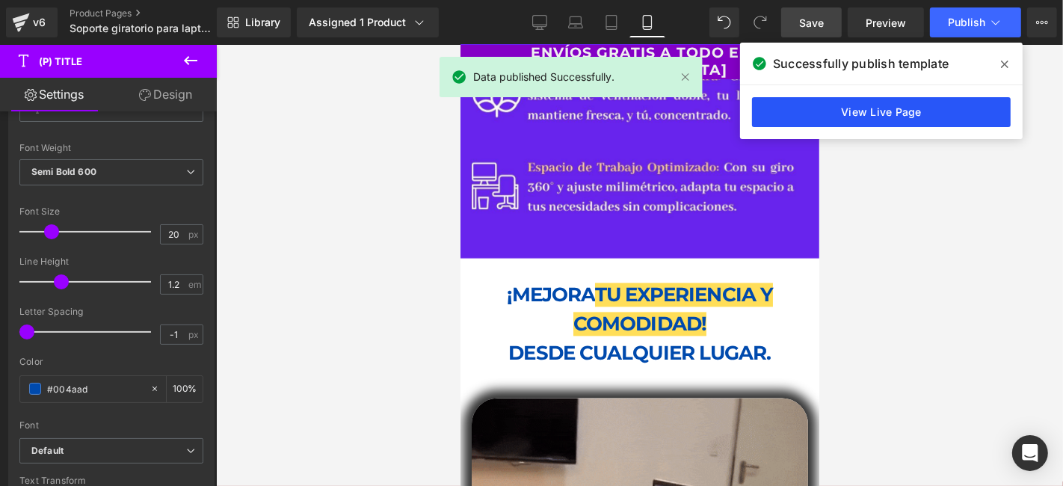
click at [923, 114] on link "View Live Page" at bounding box center [881, 112] width 259 height 30
